Goal: Navigation & Orientation: Find specific page/section

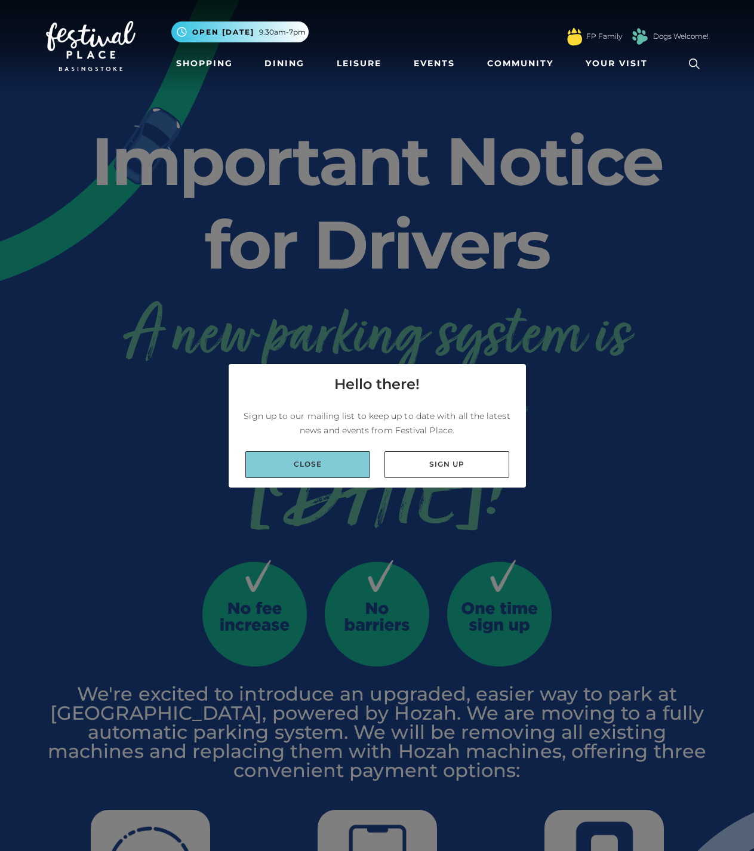
click at [343, 465] on link "Close" at bounding box center [307, 464] width 125 height 27
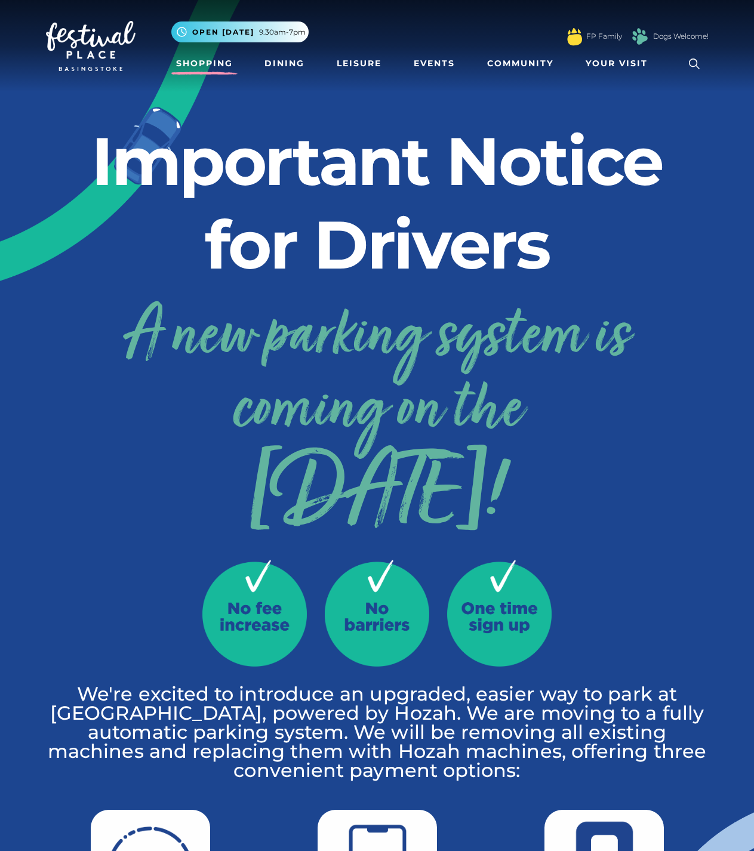
click at [207, 62] on link "Shopping" at bounding box center [204, 64] width 66 height 22
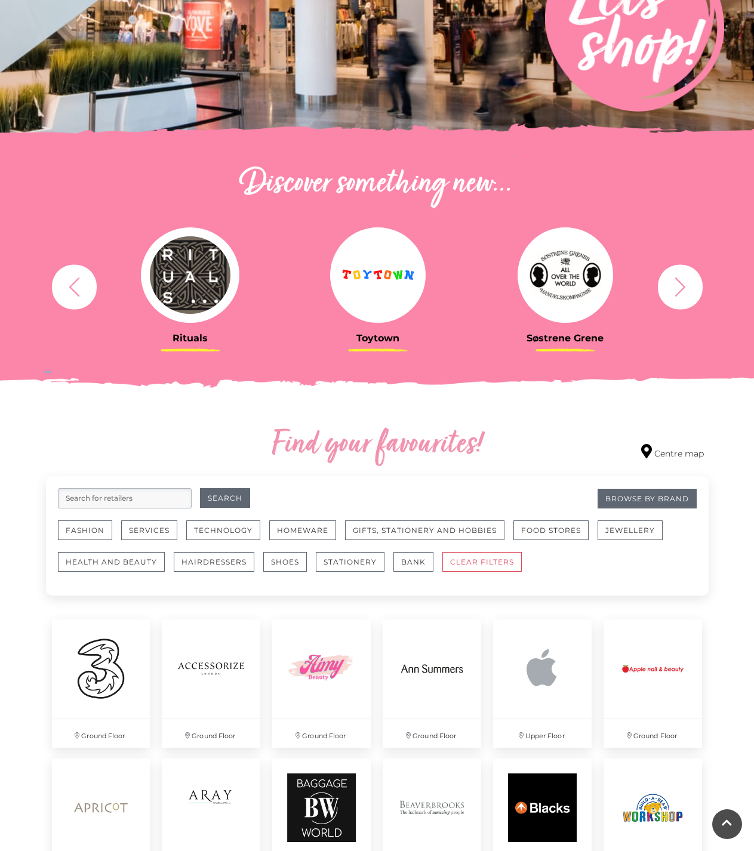
scroll to position [387, 0]
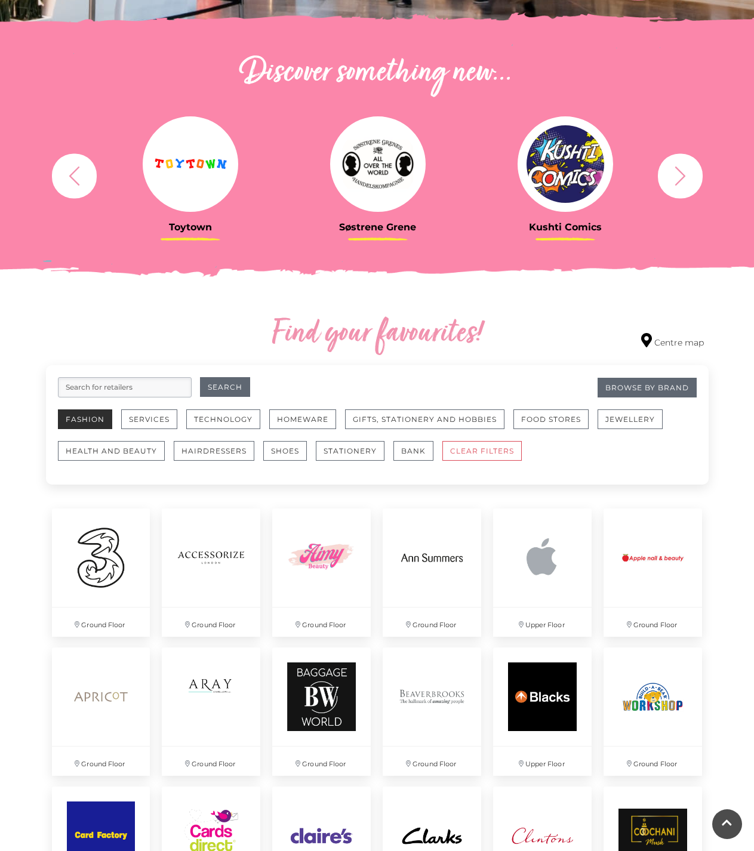
click at [84, 412] on button "Fashion" at bounding box center [85, 419] width 54 height 20
